Goal: Complete application form: Complete application form

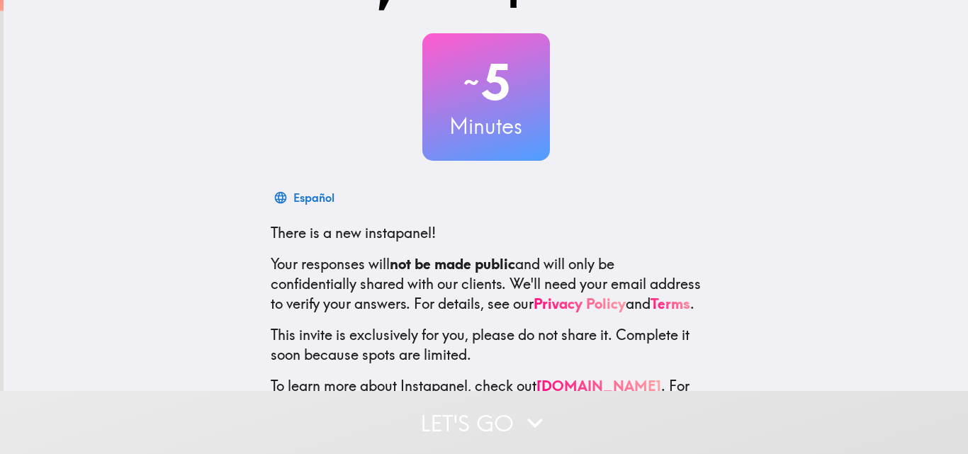
scroll to position [135, 0]
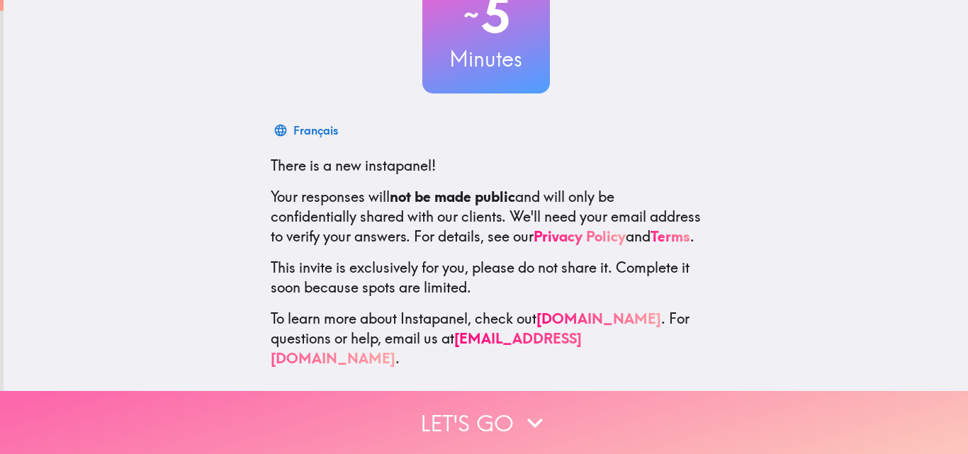
click at [766, 424] on button "Let's go" at bounding box center [484, 422] width 968 height 63
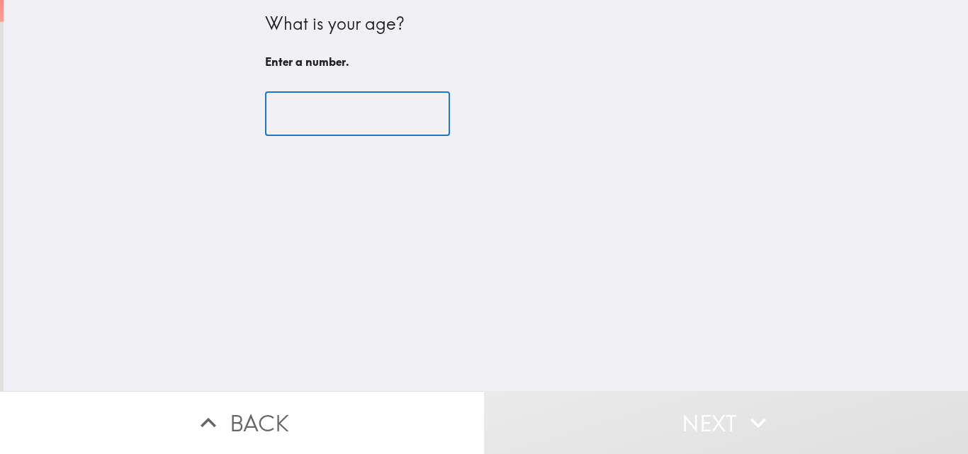
click at [333, 120] on input "number" at bounding box center [357, 114] width 185 height 44
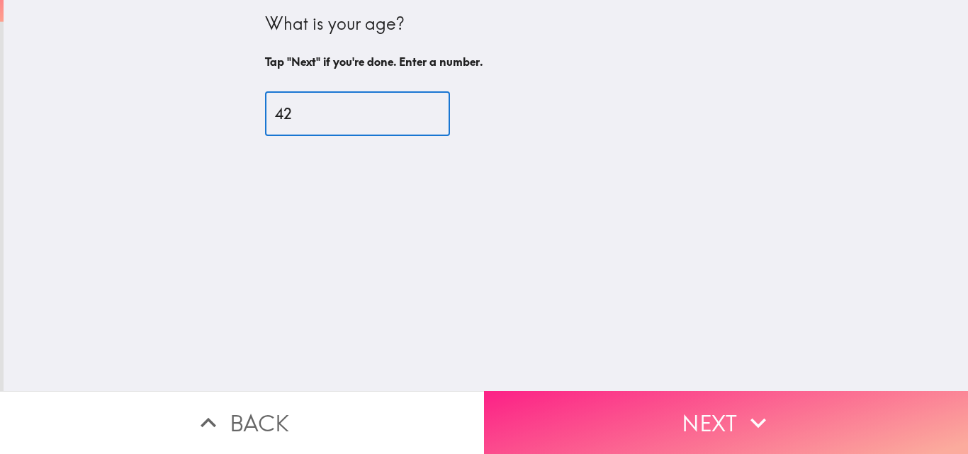
type input "42"
click at [692, 413] on button "Next" at bounding box center [726, 422] width 484 height 63
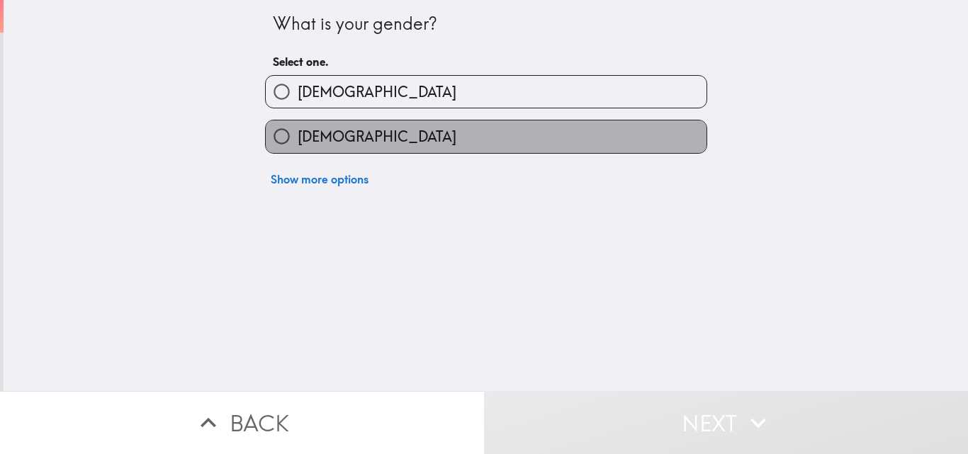
click at [447, 137] on label "[DEMOGRAPHIC_DATA]" at bounding box center [486, 136] width 441 height 32
click at [298, 137] on input "[DEMOGRAPHIC_DATA]" at bounding box center [282, 136] width 32 height 32
radio input "true"
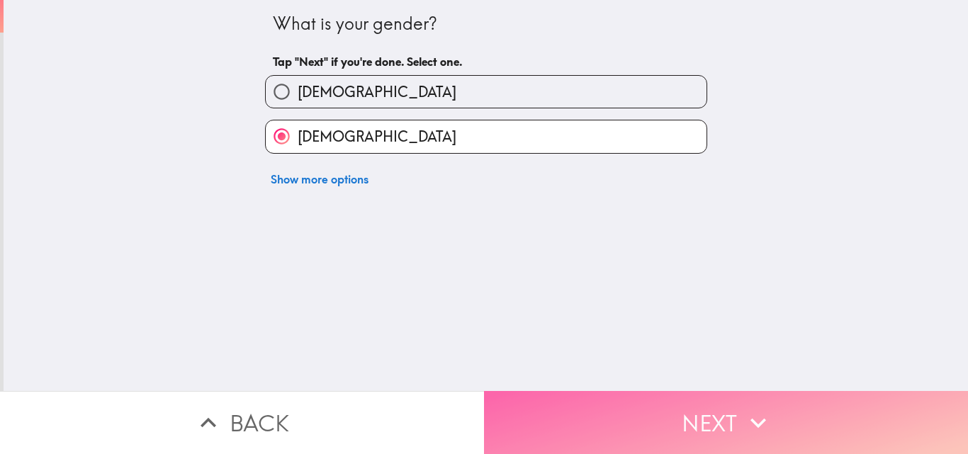
click at [630, 425] on button "Next" at bounding box center [726, 422] width 484 height 63
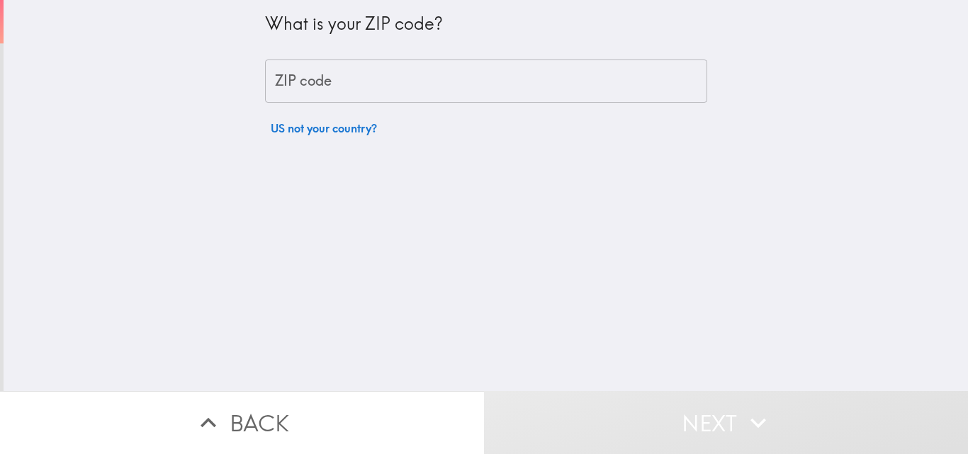
click at [570, 65] on input "ZIP code" at bounding box center [486, 82] width 442 height 44
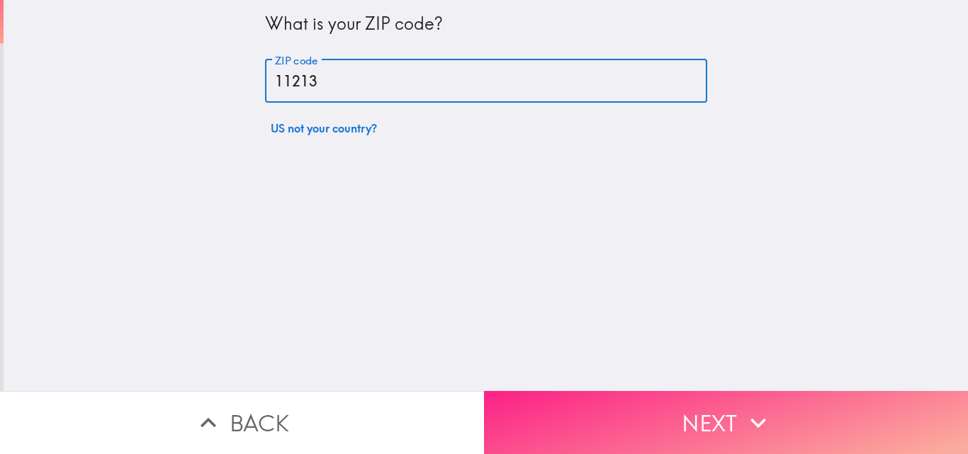
type input "11213"
click at [734, 406] on button "Next" at bounding box center [726, 422] width 484 height 63
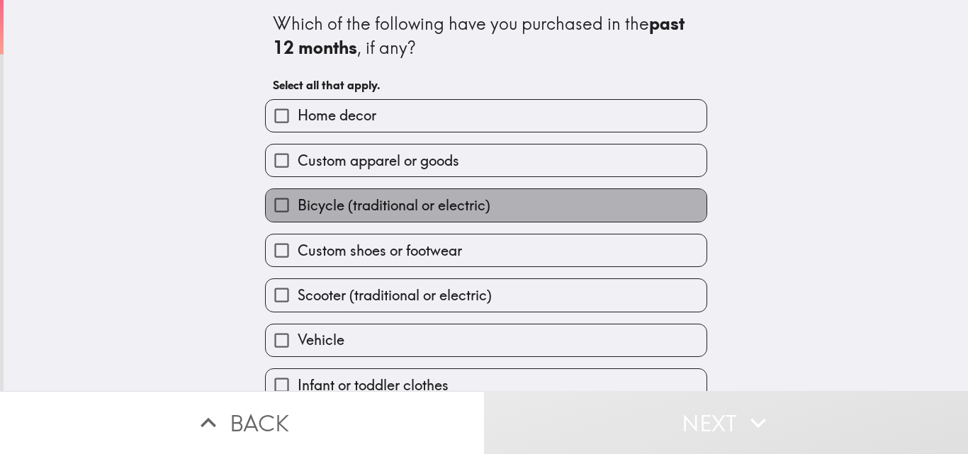
click at [575, 200] on label "Bicycle (traditional or electric)" at bounding box center [486, 205] width 441 height 32
click at [298, 200] on input "Bicycle (traditional or electric)" at bounding box center [282, 205] width 32 height 32
checkbox input "true"
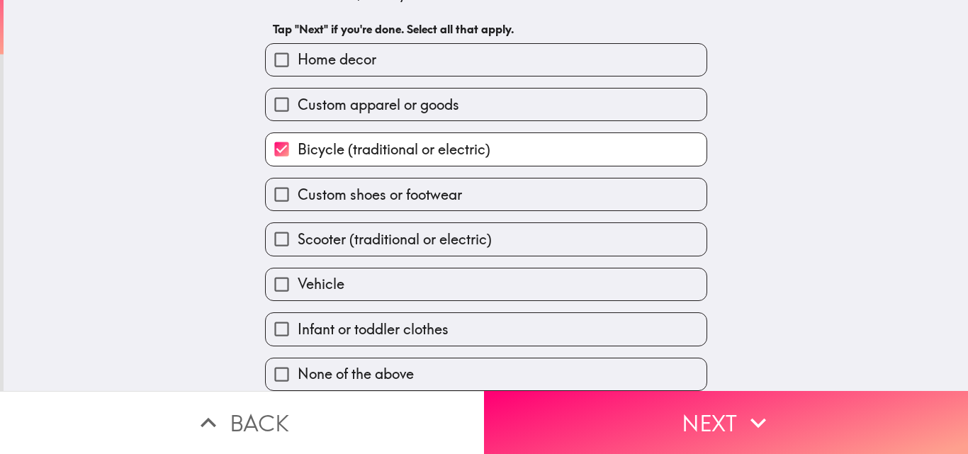
scroll to position [67, 0]
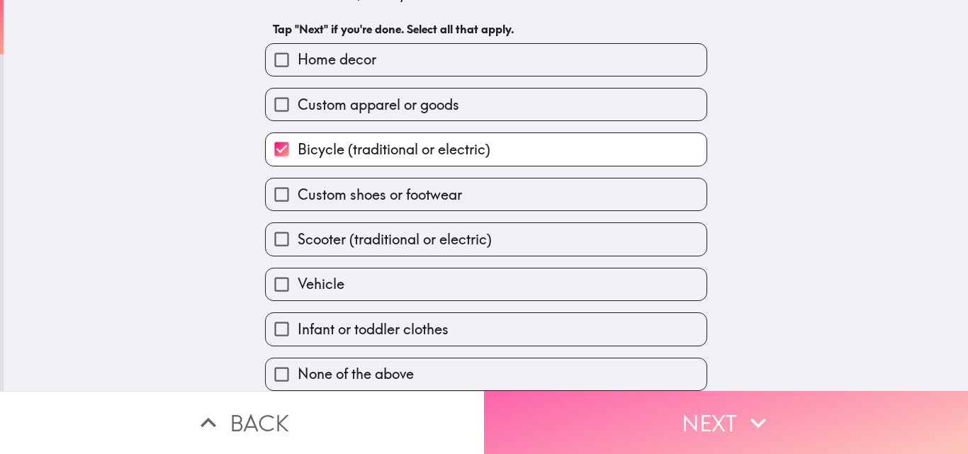
click at [691, 412] on button "Next" at bounding box center [726, 422] width 484 height 63
